Goal: Transaction & Acquisition: Purchase product/service

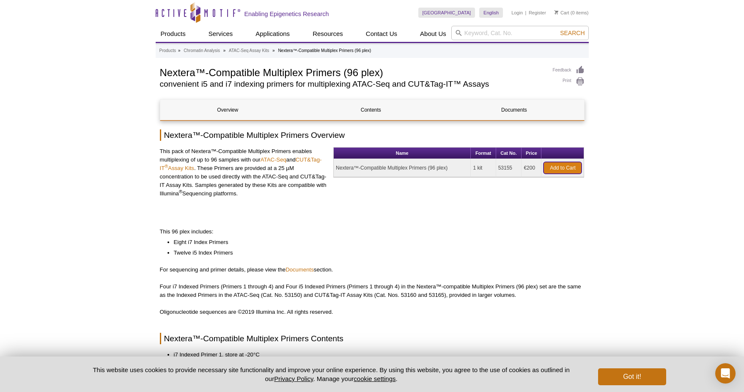
click at [565, 168] on link "Add to Cart" at bounding box center [562, 168] width 38 height 12
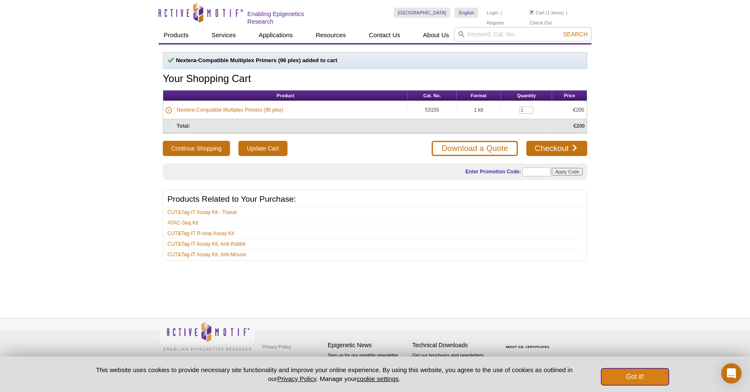
click at [630, 378] on button "Got it!" at bounding box center [635, 376] width 68 height 17
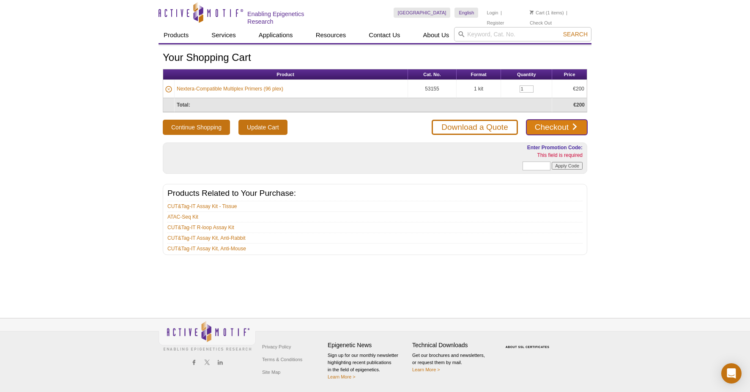
click at [562, 130] on link "Checkout" at bounding box center [556, 127] width 61 height 15
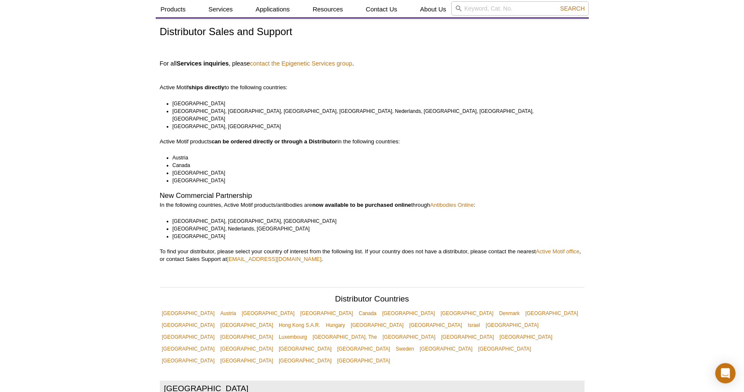
scroll to position [27, 0]
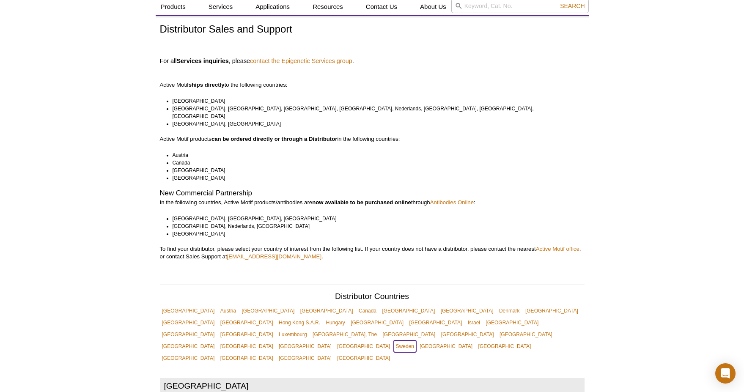
click at [416, 340] on link "Sweden" at bounding box center [405, 346] width 22 height 12
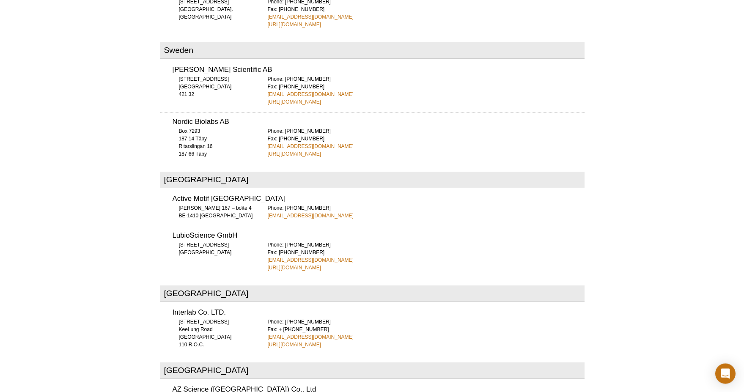
scroll to position [2919, 0]
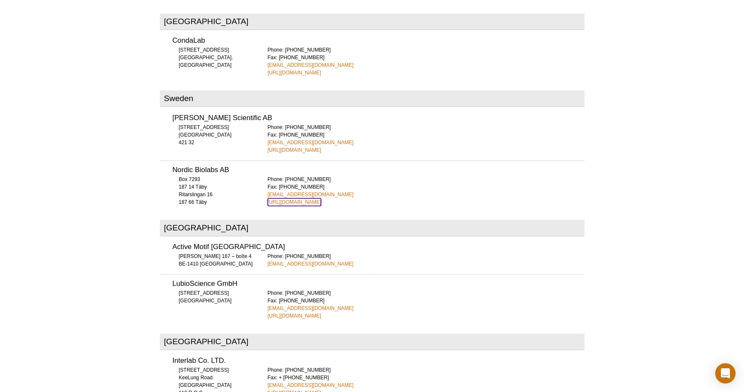
click at [284, 198] on link "http://www.nordicbiolabs.se" at bounding box center [295, 202] width 54 height 8
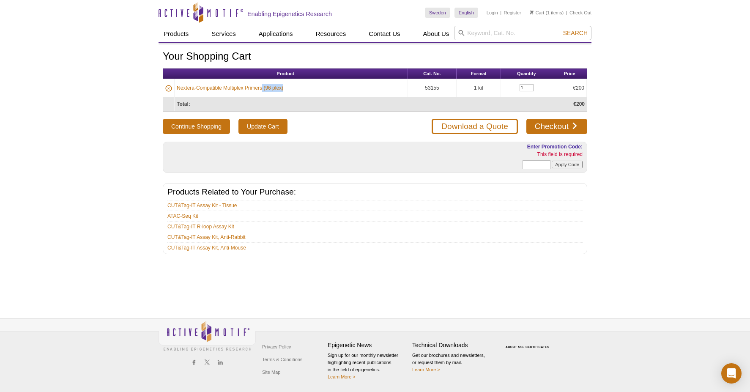
drag, startPoint x: 287, startPoint y: 89, endPoint x: 261, endPoint y: 86, distance: 25.9
click at [261, 86] on td "Nextera-Compatible Multiplex Primers (96 plex)" at bounding box center [291, 88] width 233 height 18
drag, startPoint x: 298, startPoint y: 88, endPoint x: 346, endPoint y: 94, distance: 49.1
click at [298, 88] on td "Nextera-Compatible Multiplex Primers (96 plex)" at bounding box center [291, 88] width 233 height 18
drag, startPoint x: 439, startPoint y: 89, endPoint x: 423, endPoint y: 87, distance: 16.6
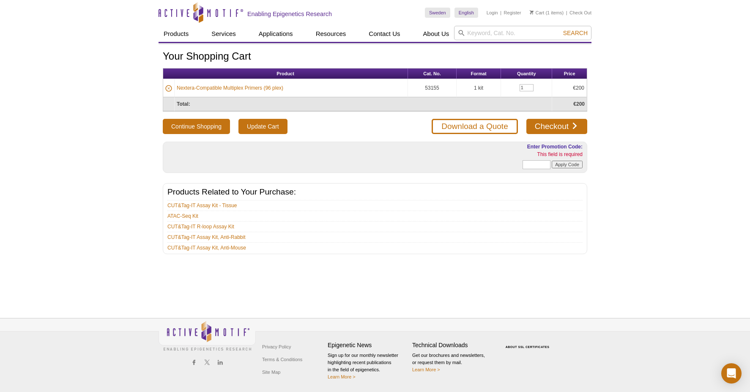
click at [423, 87] on td "53155" at bounding box center [432, 88] width 49 height 18
copy td "53155"
